Goal: Transaction & Acquisition: Purchase product/service

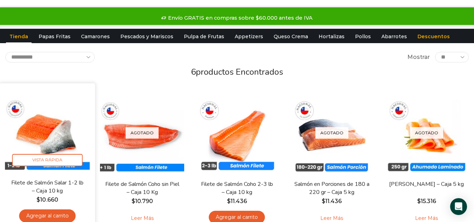
scroll to position [70, 0]
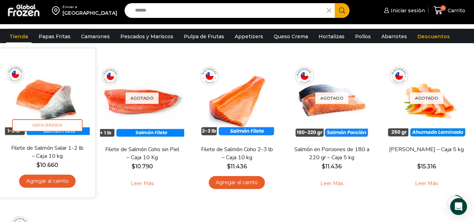
click at [61, 147] on link "Filete de Salmón Salar 1-2 lb – Caja 10 kg" at bounding box center [47, 152] width 77 height 16
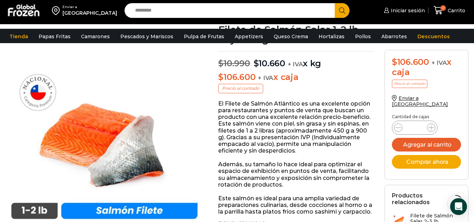
scroll to position [70, 0]
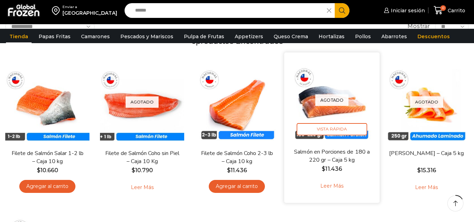
scroll to position [66, 0]
